Goal: Transaction & Acquisition: Purchase product/service

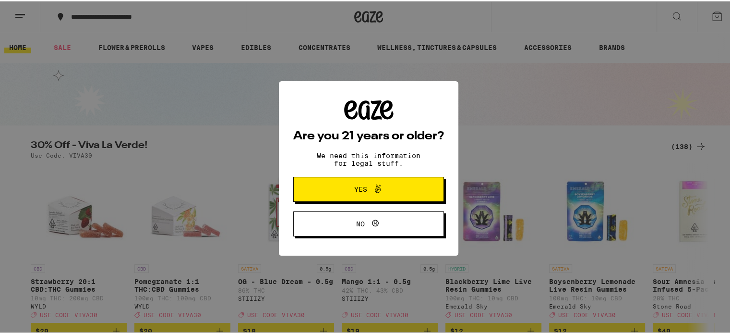
click at [353, 182] on button "Yes" at bounding box center [368, 187] width 151 height 25
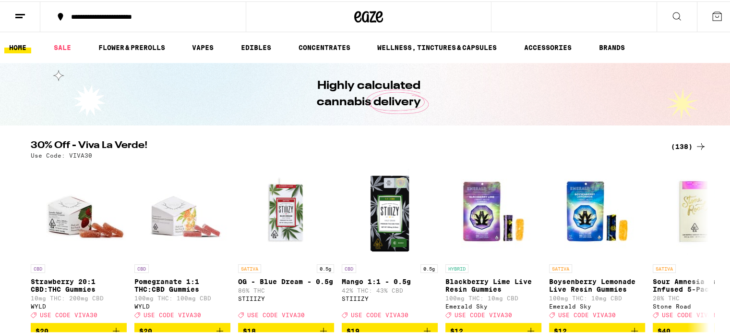
click at [25, 22] on button at bounding box center [20, 15] width 40 height 30
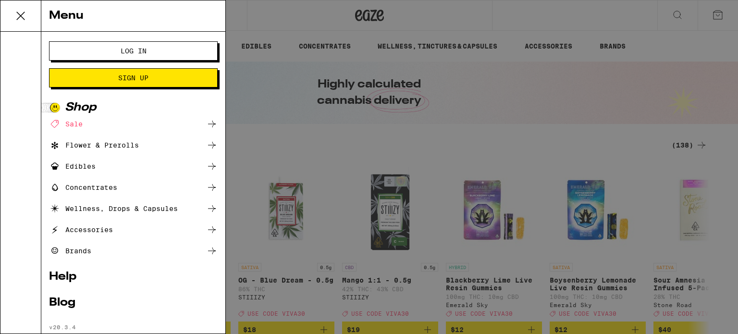
click at [132, 48] on span "Log In" at bounding box center [134, 51] width 26 height 7
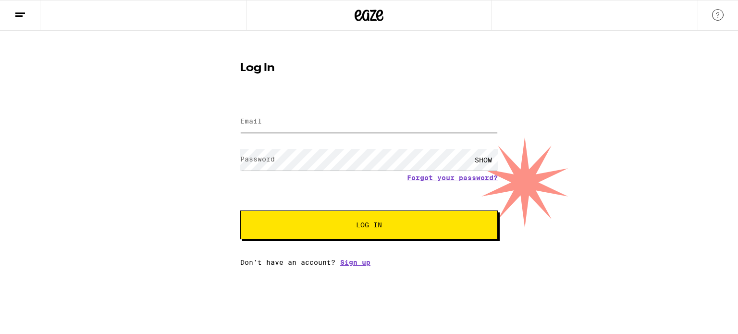
type input "[EMAIL_ADDRESS][DOMAIN_NAME]"
click at [390, 220] on button "Log In" at bounding box center [368, 224] width 257 height 29
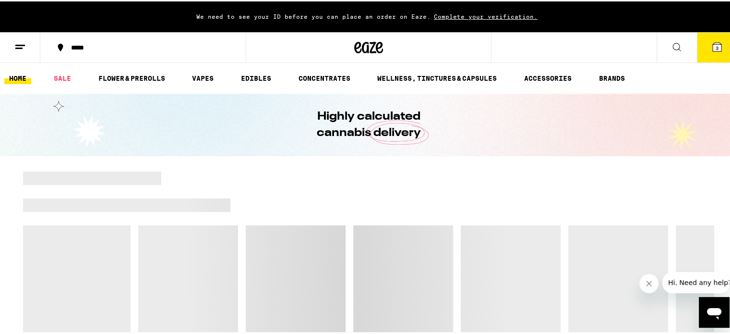
click at [498, 15] on span "Complete your verification." at bounding box center [486, 15] width 110 height 6
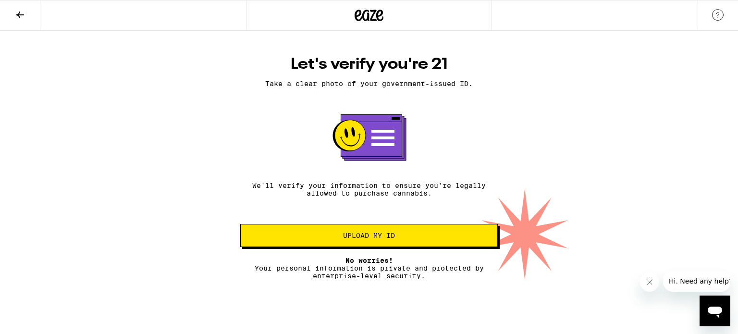
click at [369, 233] on button "Upload my ID" at bounding box center [368, 235] width 257 height 23
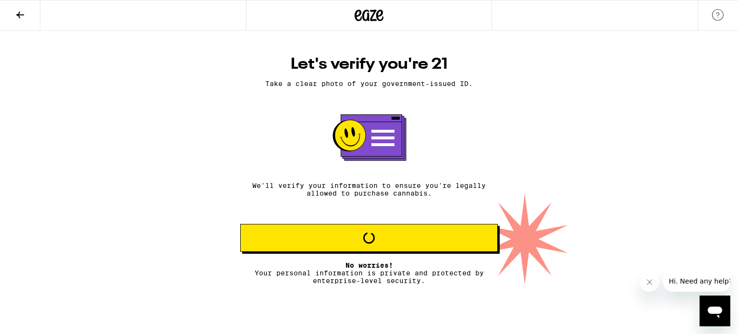
drag, startPoint x: 371, startPoint y: 239, endPoint x: 146, endPoint y: 146, distance: 244.0
click at [146, 146] on div "Let's verify you're 21 Take a clear photo of your government-issued ID. We'll v…" at bounding box center [369, 158] width 738 height 254
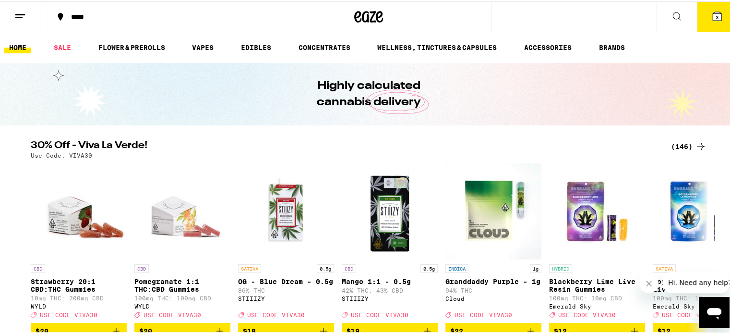
click at [713, 17] on icon at bounding box center [717, 15] width 9 height 9
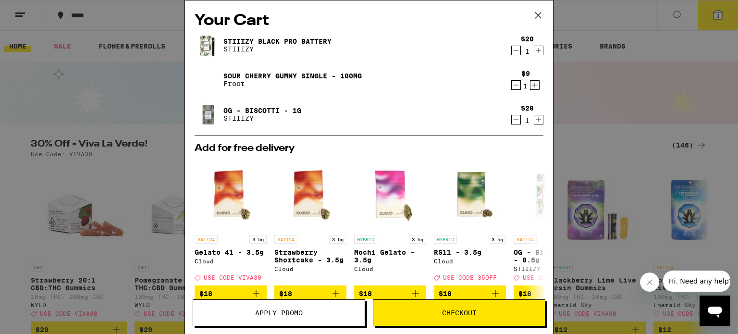
click at [511, 89] on icon "Decrement" at bounding box center [515, 85] width 9 height 12
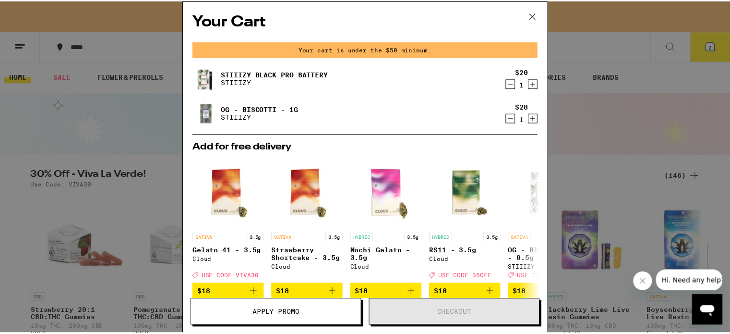
scroll to position [114, 0]
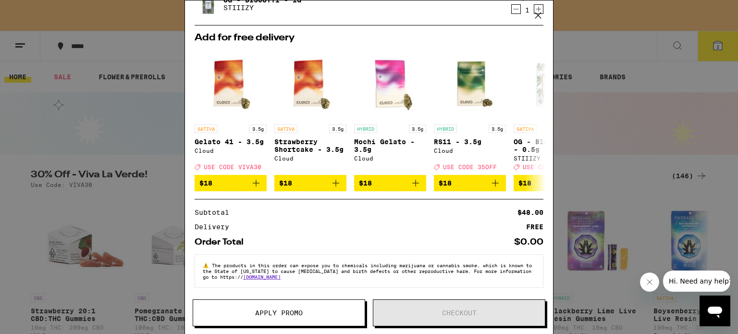
click at [649, 70] on div "Your Cart Your cart is under the $50 minimum. STIIIZY Black Pro Battery STIIIZY…" at bounding box center [369, 167] width 738 height 334
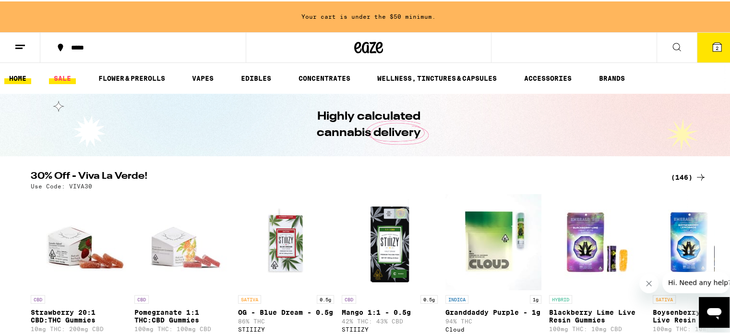
click at [60, 72] on link "SALE" at bounding box center [62, 77] width 27 height 12
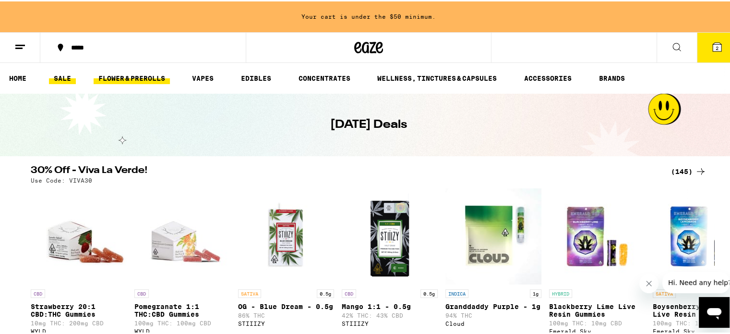
click at [129, 73] on link "FLOWER & PREROLLS" at bounding box center [132, 77] width 76 height 12
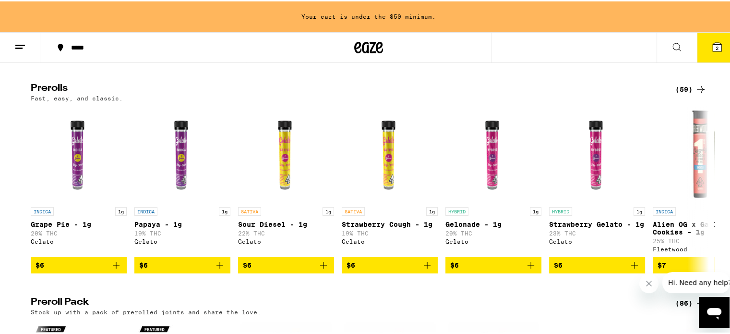
scroll to position [529, 0]
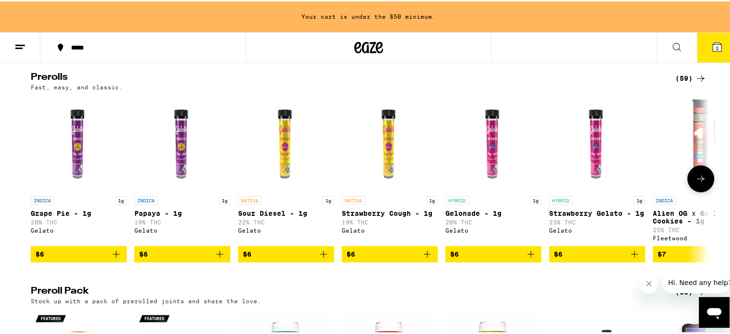
click at [702, 183] on icon at bounding box center [701, 177] width 12 height 12
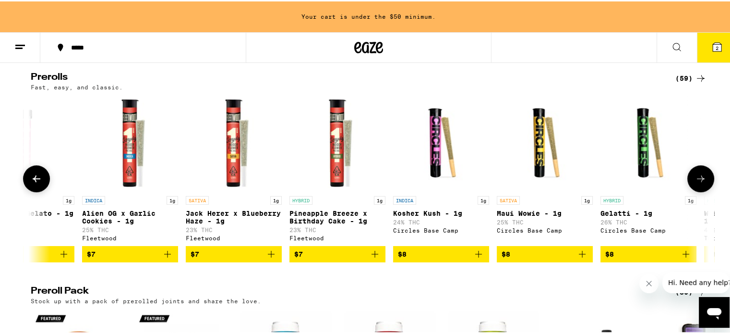
scroll to position [0, 571]
click at [702, 183] on icon at bounding box center [701, 177] width 12 height 12
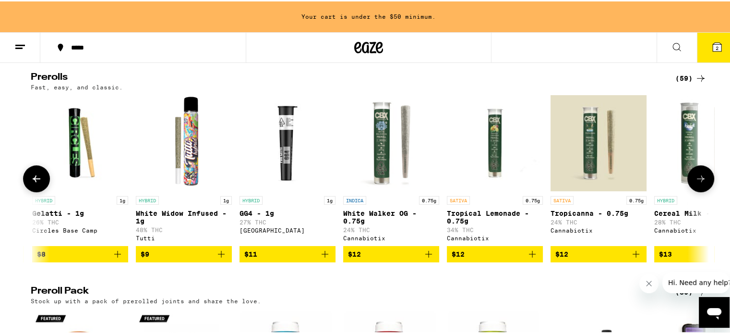
scroll to position [0, 1143]
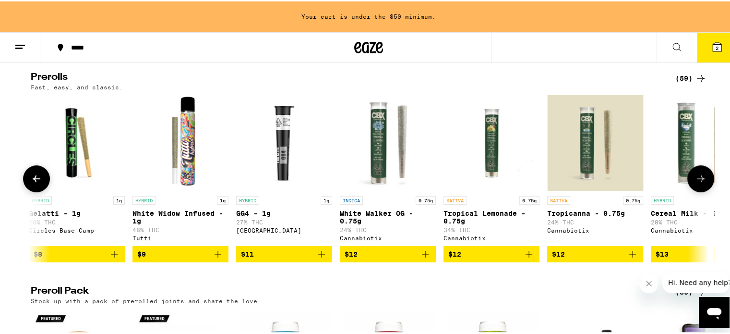
click at [697, 183] on icon at bounding box center [701, 177] width 12 height 12
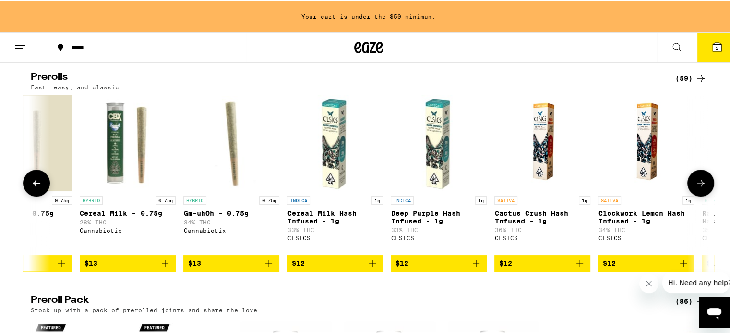
scroll to position [0, 1715]
click at [35, 187] on icon at bounding box center [37, 182] width 12 height 12
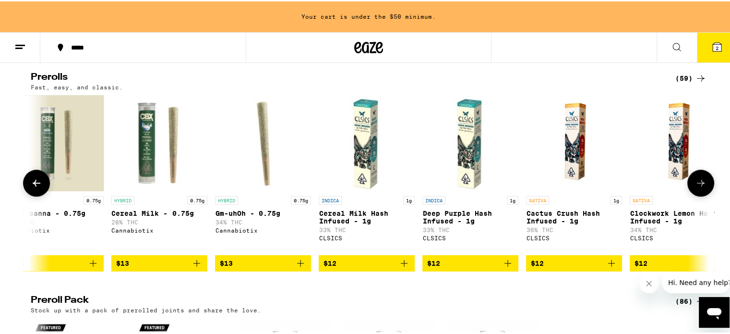
click at [35, 187] on icon at bounding box center [37, 182] width 12 height 12
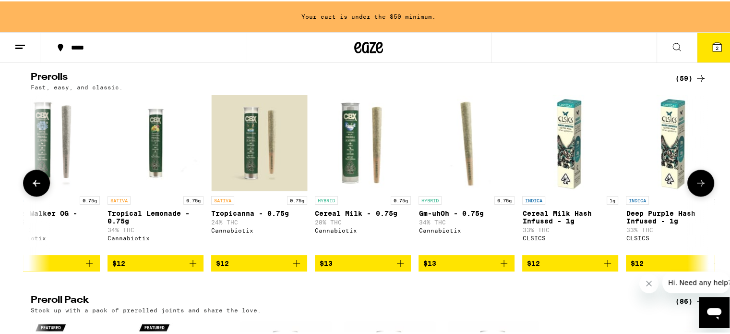
click at [35, 187] on icon at bounding box center [37, 182] width 12 height 12
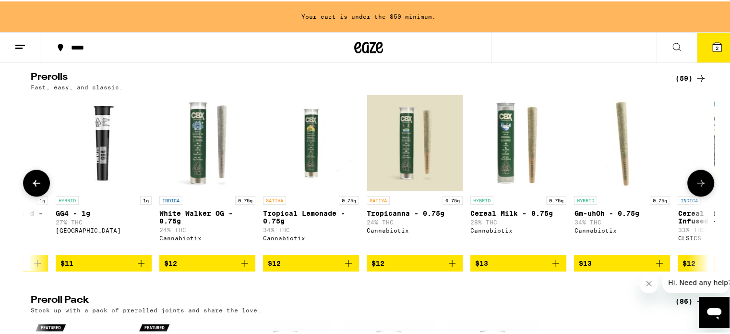
click at [35, 187] on icon at bounding box center [37, 182] width 12 height 12
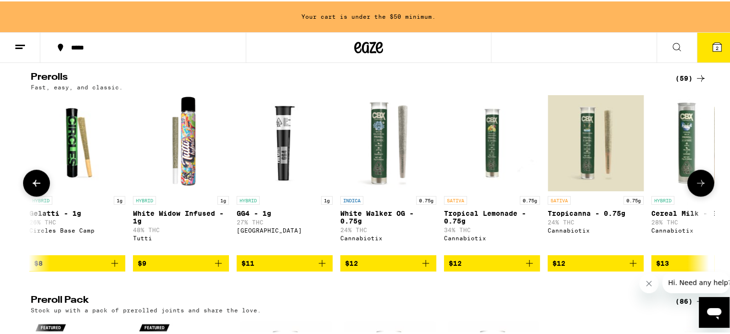
click at [35, 187] on icon at bounding box center [37, 182] width 12 height 12
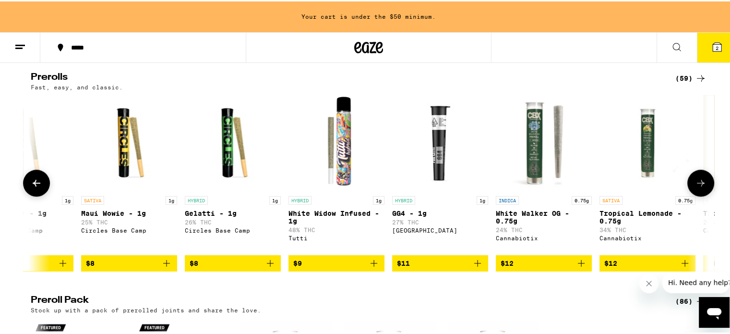
click at [35, 187] on icon at bounding box center [37, 182] width 12 height 12
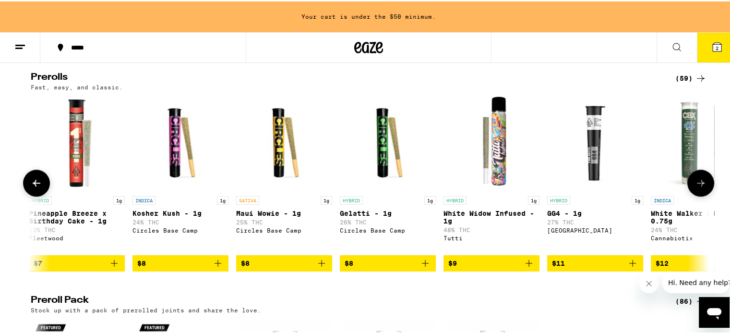
click at [35, 187] on icon at bounding box center [37, 182] width 12 height 12
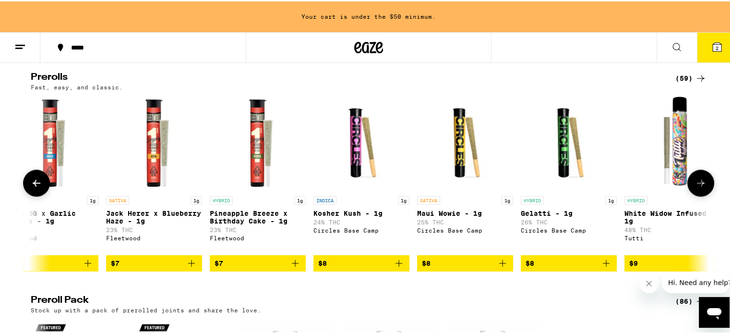
click at [35, 187] on icon at bounding box center [37, 182] width 12 height 12
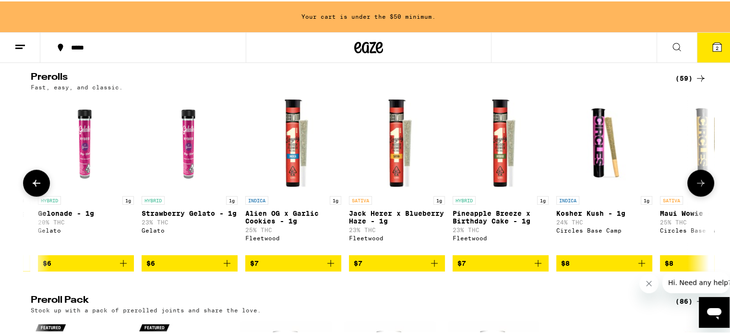
click at [35, 187] on icon at bounding box center [37, 182] width 12 height 12
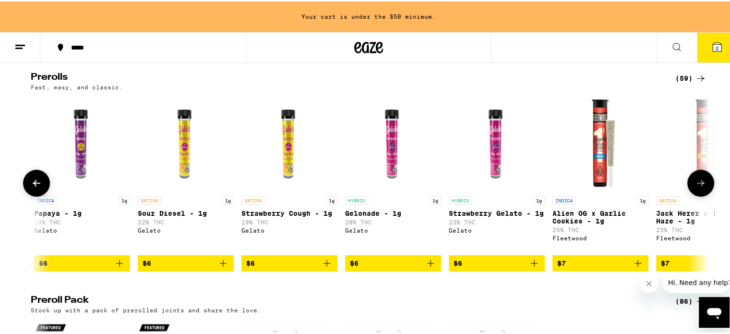
scroll to position [0, 20]
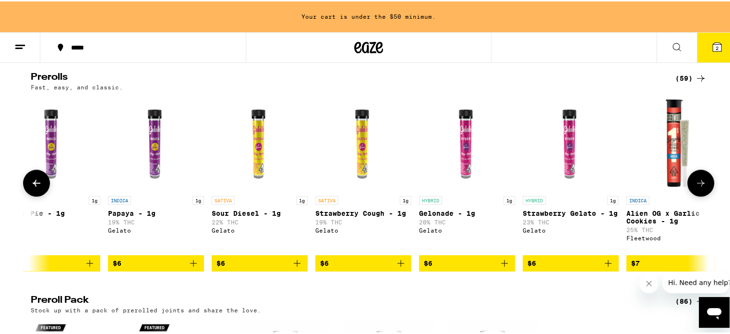
click at [35, 187] on icon at bounding box center [37, 182] width 12 height 12
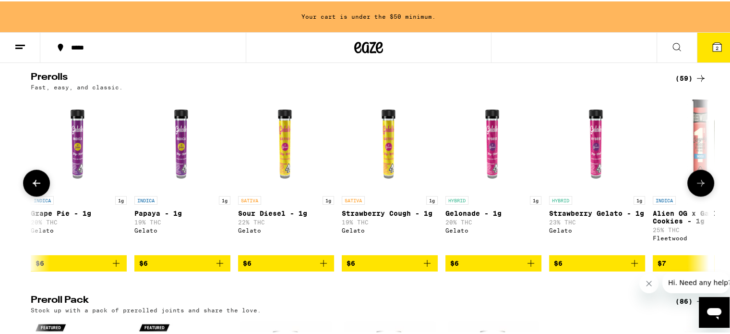
scroll to position [0, 0]
click at [35, 195] on div at bounding box center [36, 181] width 27 height 27
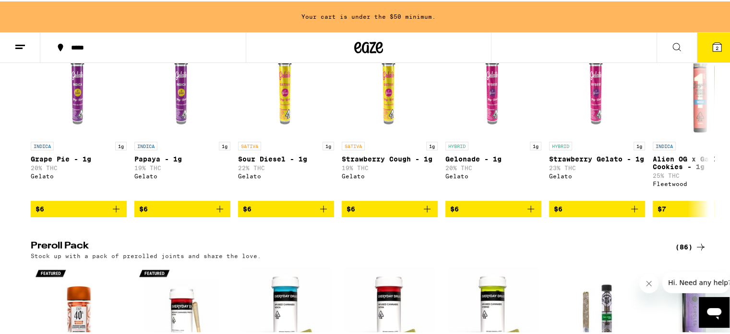
scroll to position [584, 0]
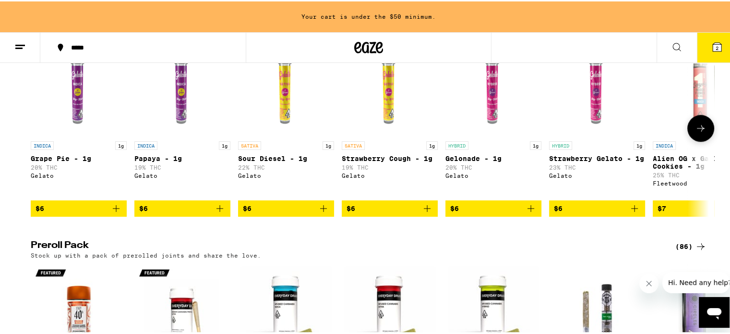
click at [318, 213] on icon "Add to bag" at bounding box center [324, 207] width 12 height 12
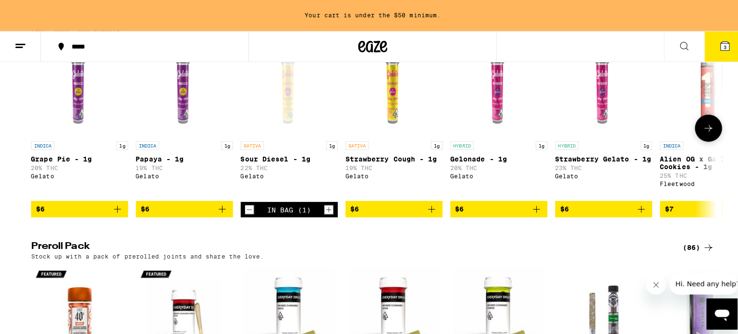
scroll to position [553, 0]
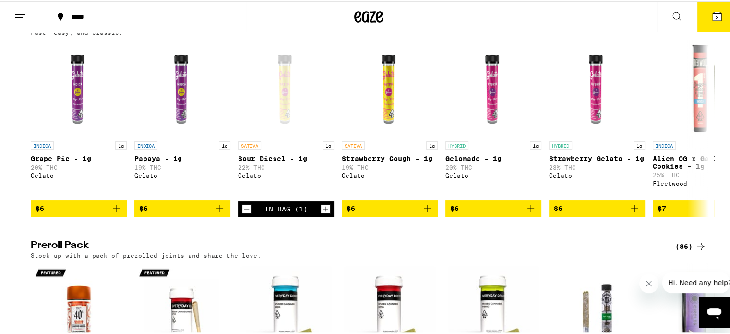
click at [707, 6] on button "3" at bounding box center [717, 15] width 40 height 30
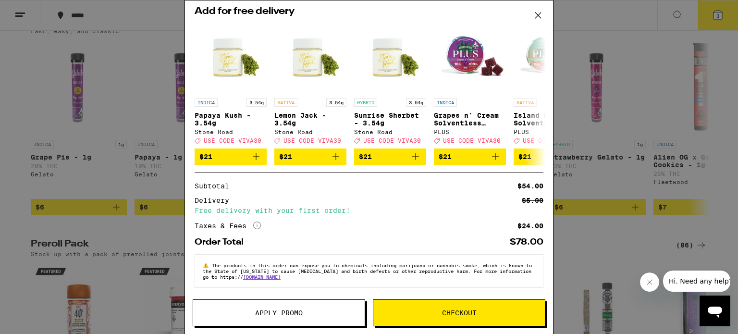
scroll to position [142, 0]
click at [413, 313] on span "Checkout" at bounding box center [458, 312] width 171 height 7
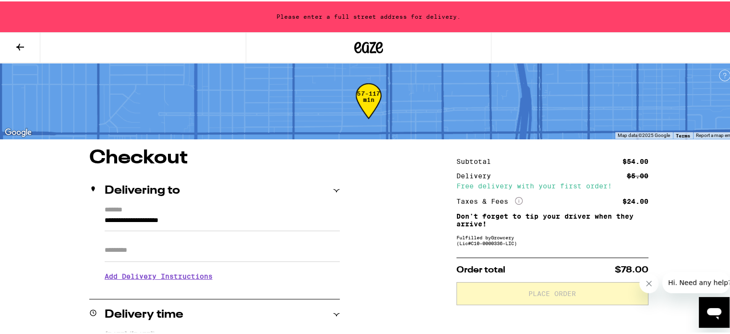
click at [333, 192] on icon at bounding box center [336, 189] width 7 height 7
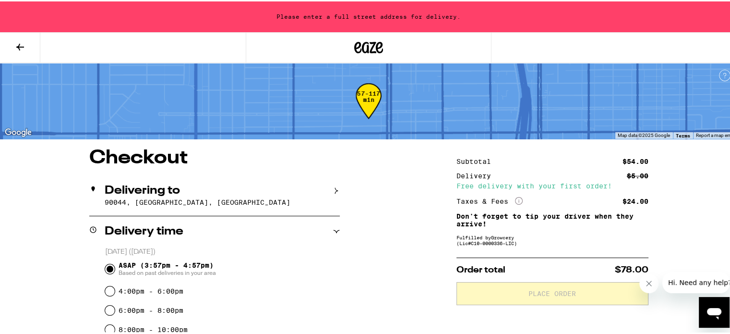
click at [335, 192] on icon at bounding box center [336, 189] width 3 height 6
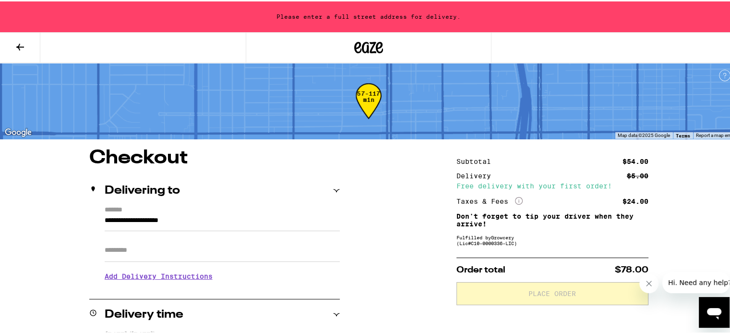
click at [226, 207] on label "*******" at bounding box center [222, 209] width 235 height 9
click at [226, 213] on input "**********" at bounding box center [222, 221] width 235 height 16
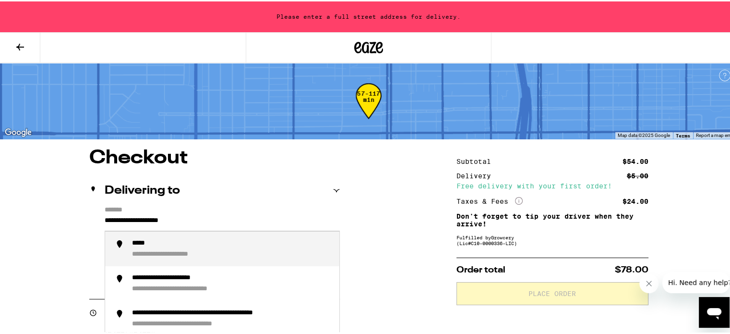
click at [234, 223] on input "**********" at bounding box center [222, 221] width 235 height 16
type input "*"
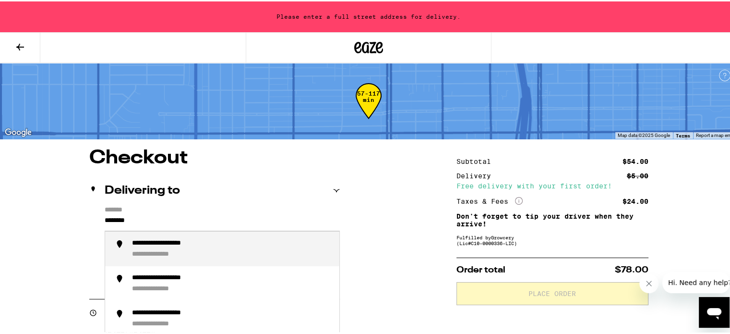
click at [275, 241] on div "**********" at bounding box center [232, 248] width 200 height 20
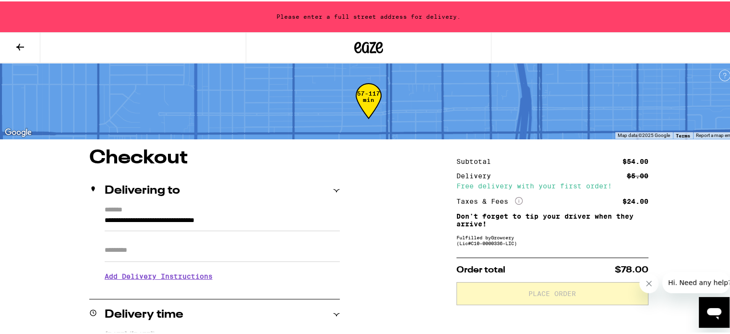
type input "**********"
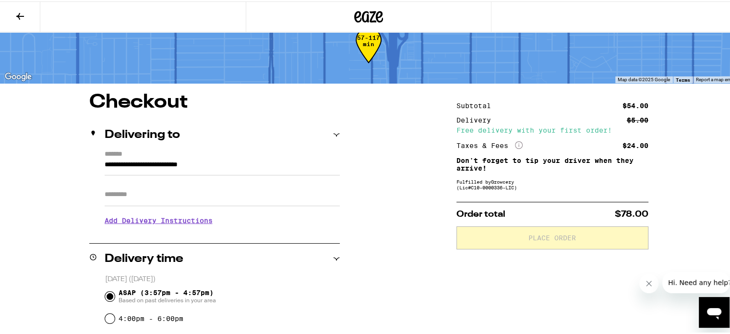
scroll to position [23, 0]
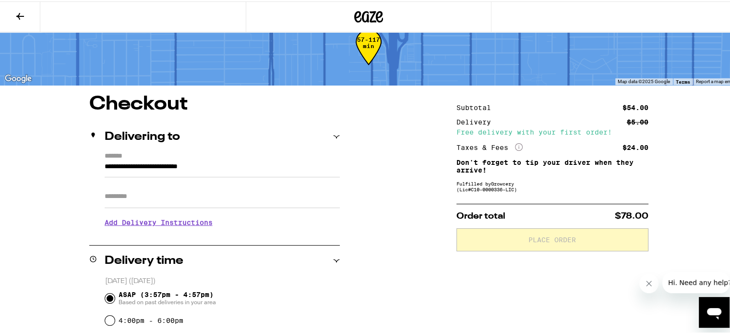
click at [161, 187] on input "Apt/Suite" at bounding box center [222, 194] width 235 height 23
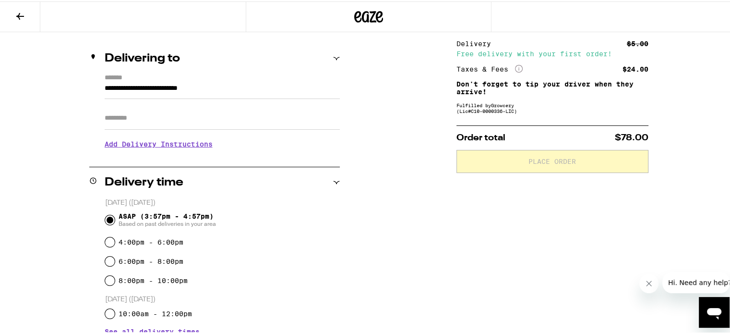
scroll to position [101, 0]
